Goal: Obtain resource: Obtain resource

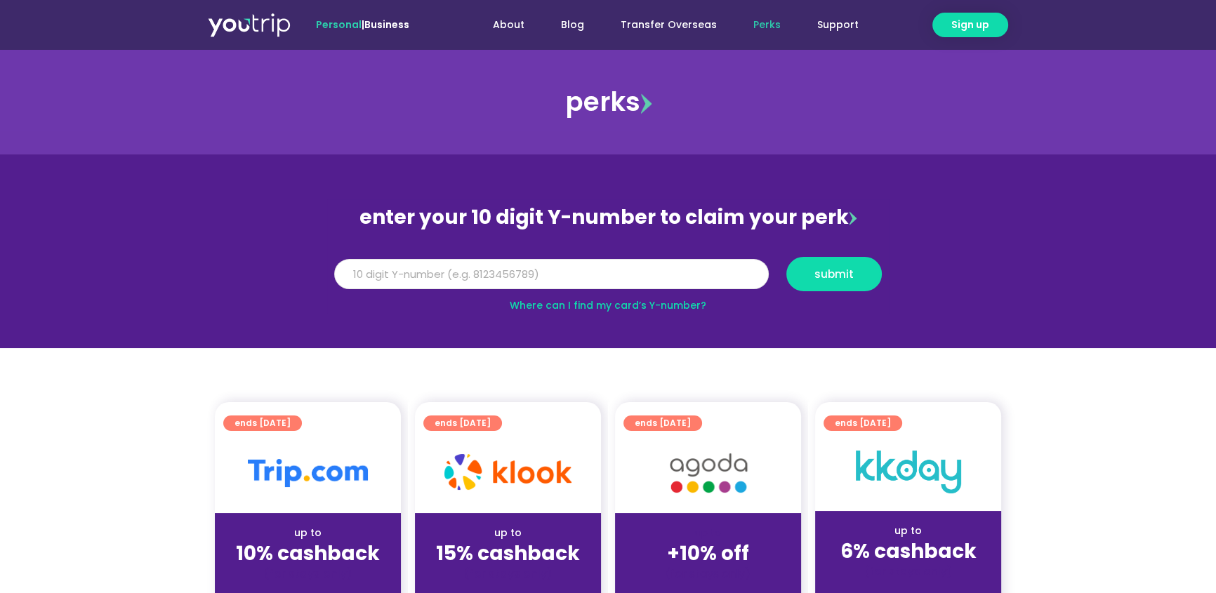
click at [734, 272] on input "Y Number" at bounding box center [551, 274] width 435 height 31
click at [683, 302] on link "Where can I find my card’s Y-number?" at bounding box center [608, 305] width 197 height 14
click at [508, 278] on input "Y Number" at bounding box center [551, 274] width 435 height 31
click at [405, 274] on input "Y Number" at bounding box center [551, 274] width 435 height 31
click at [336, 270] on input "8149458114" at bounding box center [551, 274] width 435 height 31
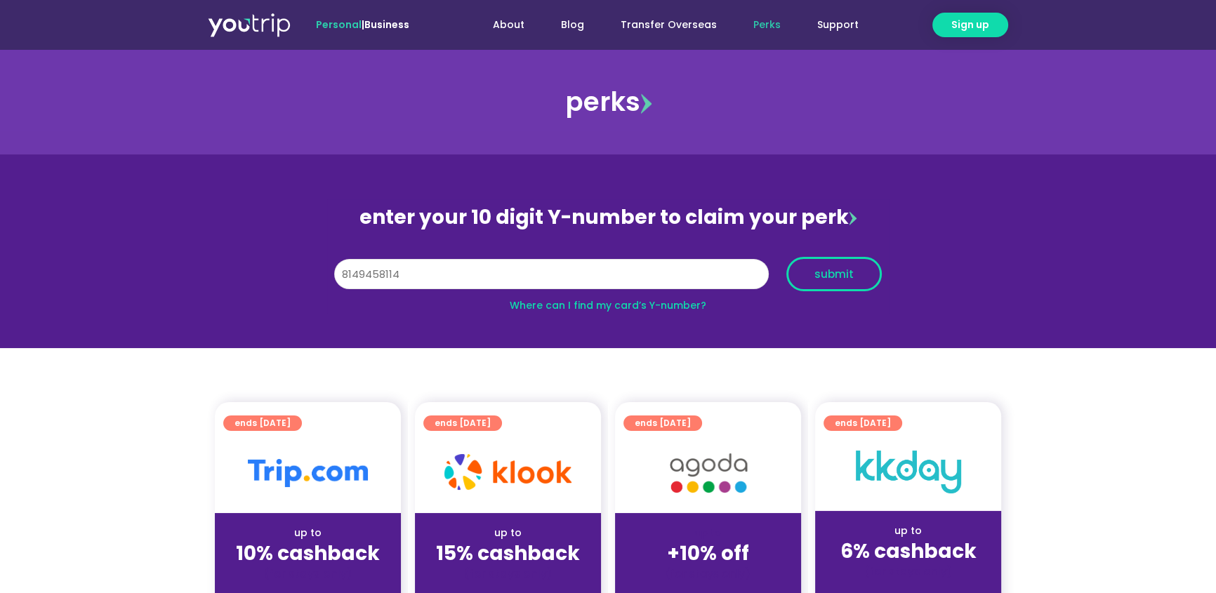
type input "8149458114"
click at [828, 269] on span "submit" at bounding box center [833, 274] width 39 height 11
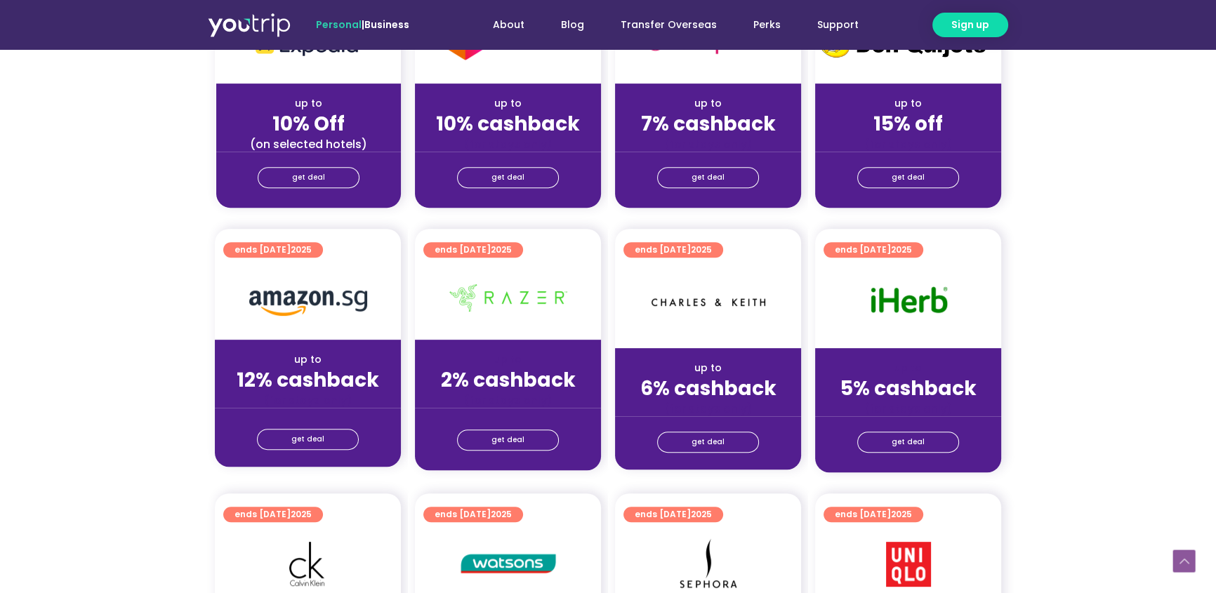
scroll to position [638, 0]
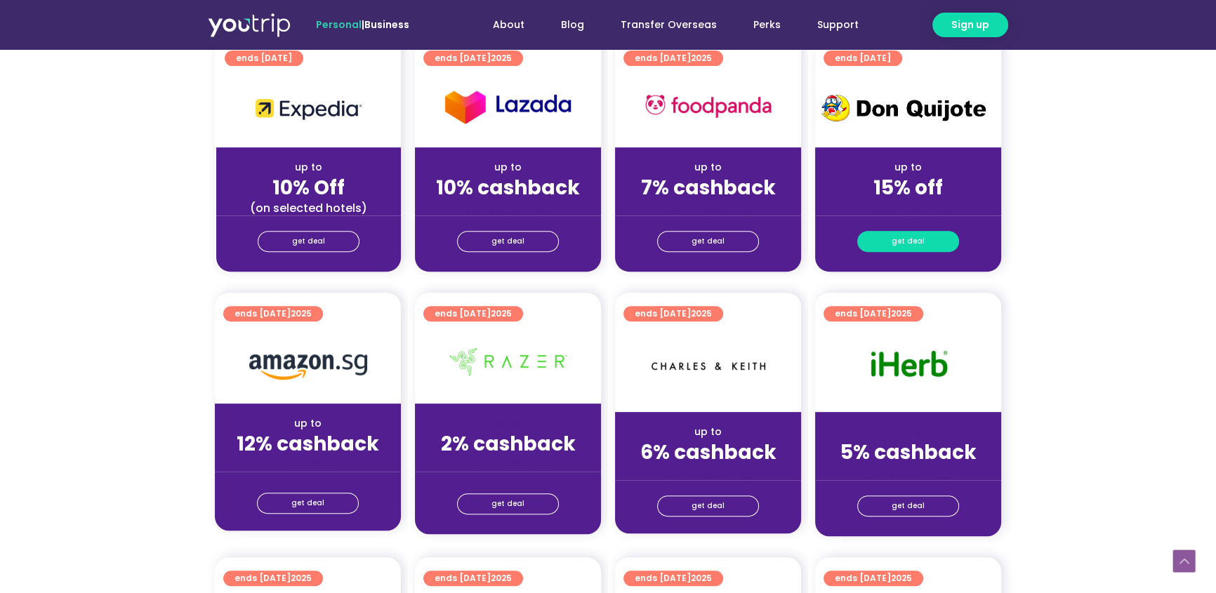
click at [922, 243] on link "get deal" at bounding box center [908, 241] width 102 height 21
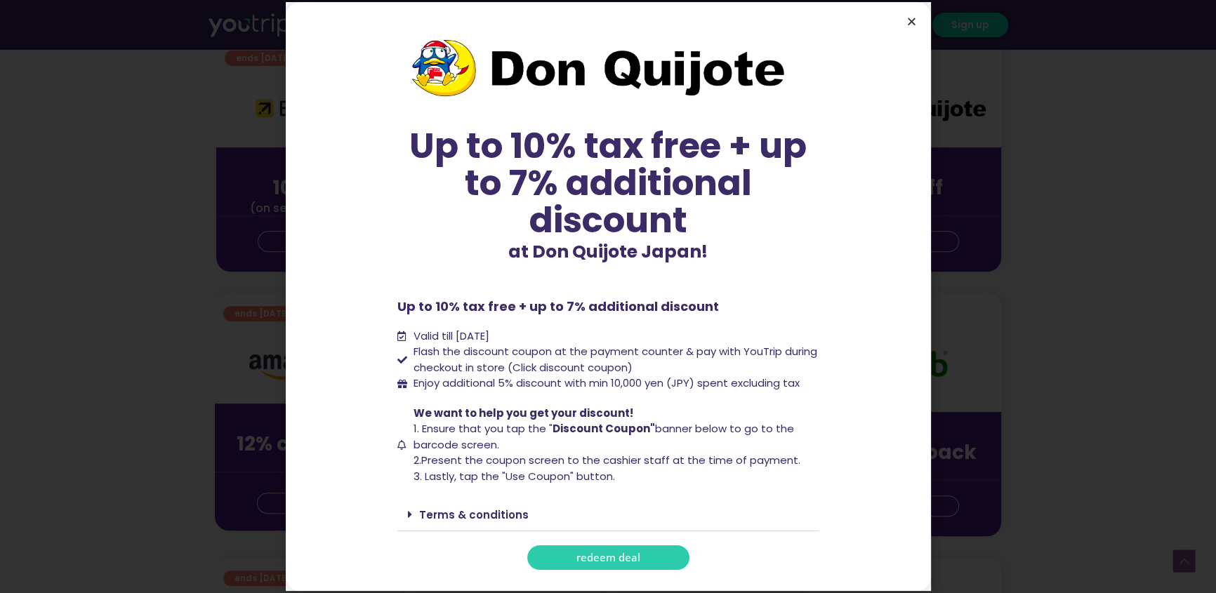
click at [910, 18] on icon "Close" at bounding box center [911, 21] width 11 height 11
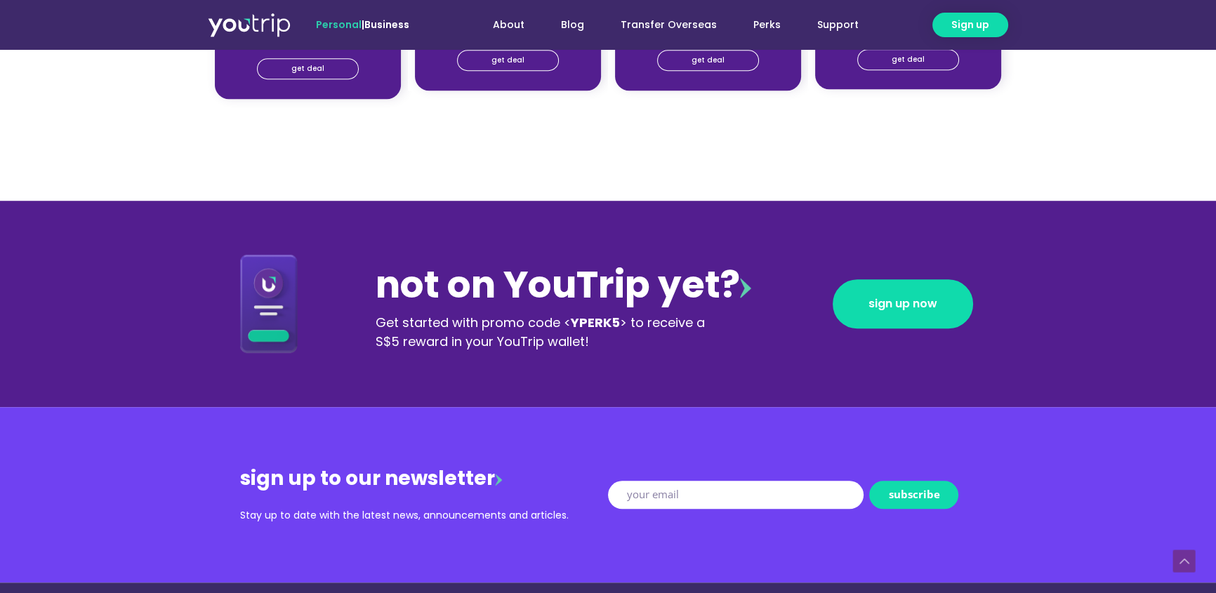
scroll to position [957, 0]
